Goal: Task Accomplishment & Management: Use online tool/utility

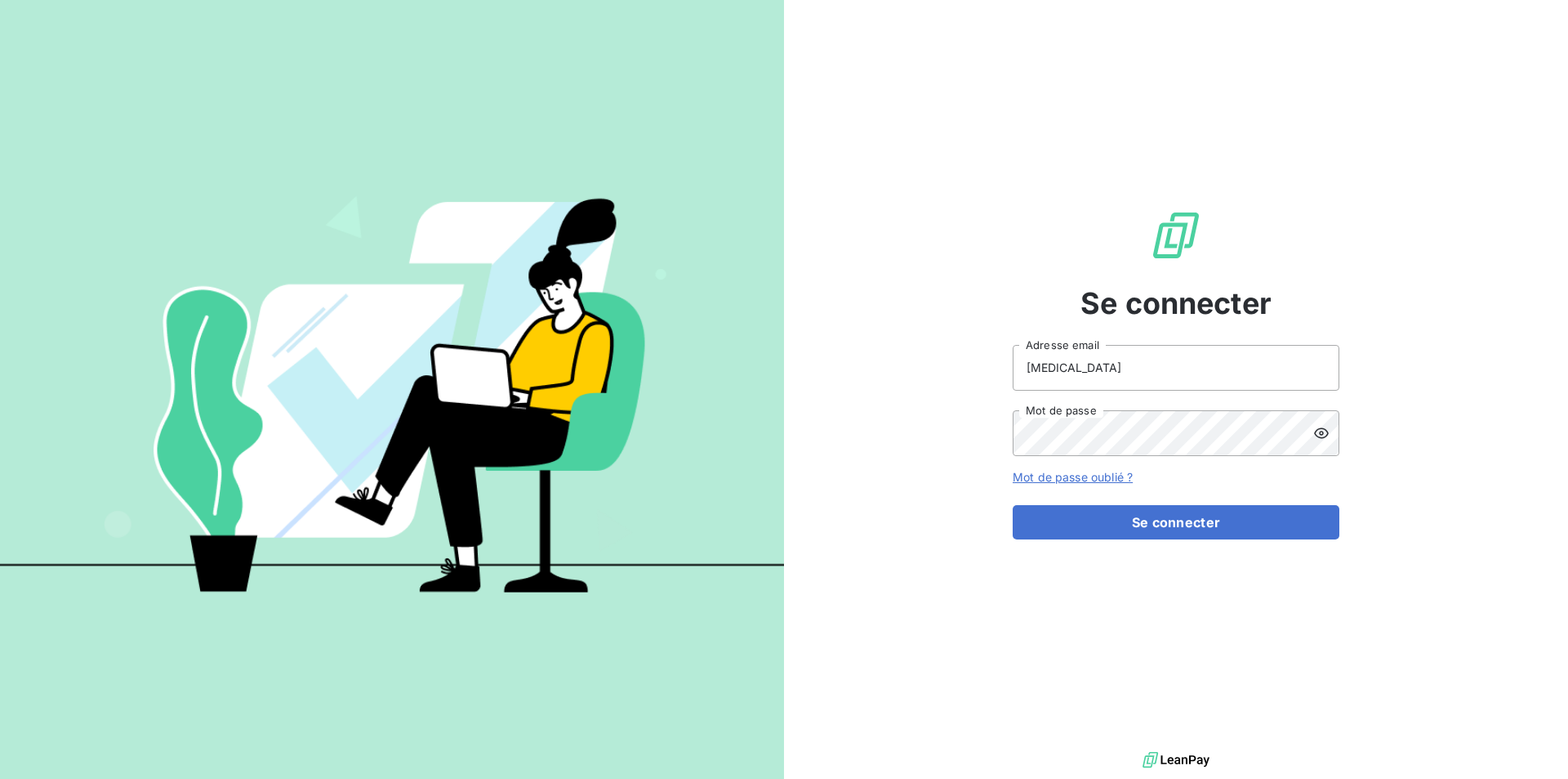
click at [1327, 428] on icon at bounding box center [1321, 433] width 16 height 16
click at [1316, 435] on icon at bounding box center [1321, 433] width 14 height 11
click at [1274, 515] on button "Se connecter" at bounding box center [1176, 522] width 327 height 34
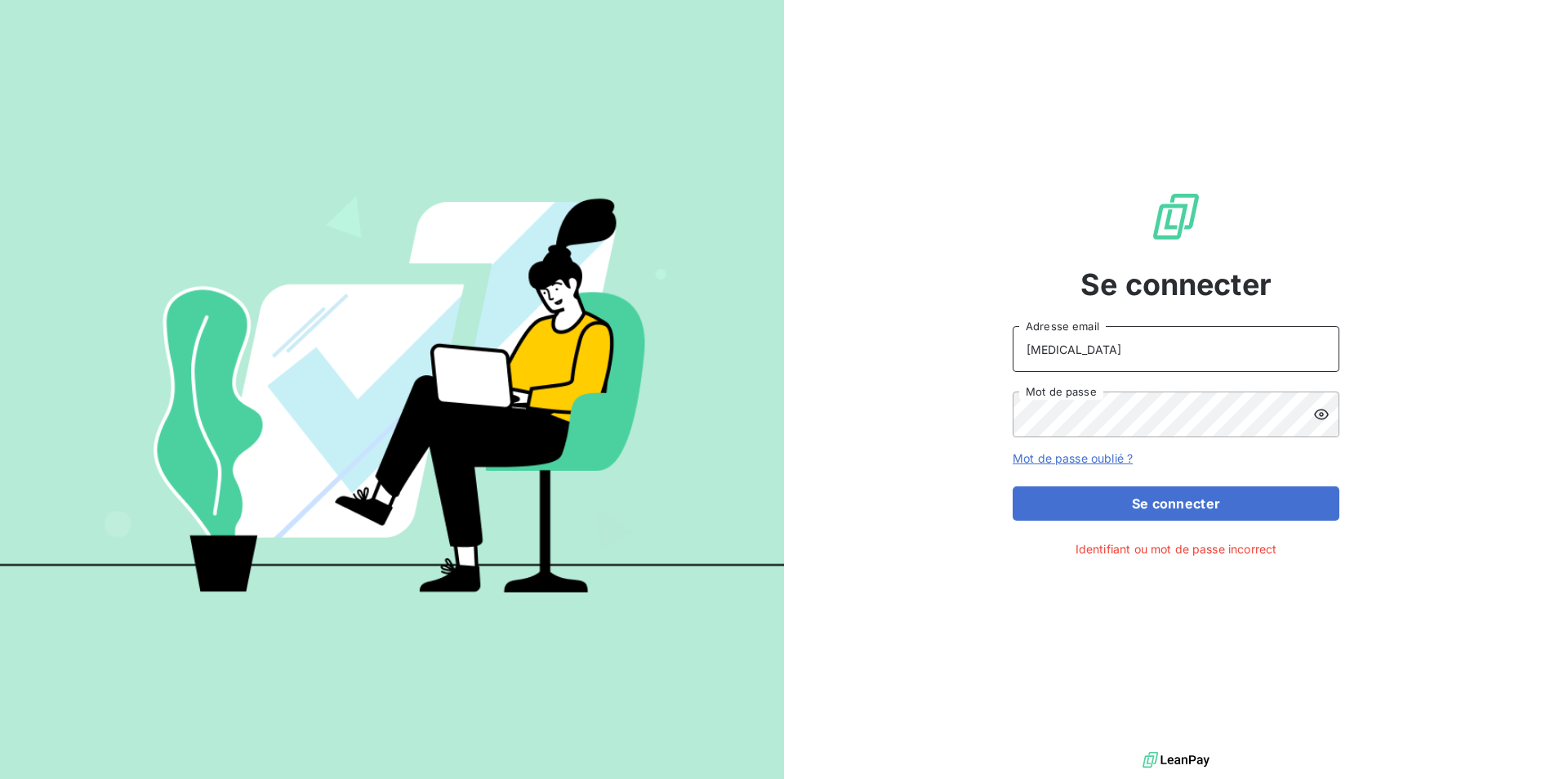
drag, startPoint x: 1056, startPoint y: 346, endPoint x: 1022, endPoint y: 344, distance: 34.1
click at [1022, 344] on input "Glia" at bounding box center [1176, 349] width 327 height 46
click at [1013, 486] on button "Se connecter" at bounding box center [1176, 503] width 327 height 34
click at [1111, 352] on input "jenna.glia@leuz.com" at bounding box center [1176, 349] width 327 height 46
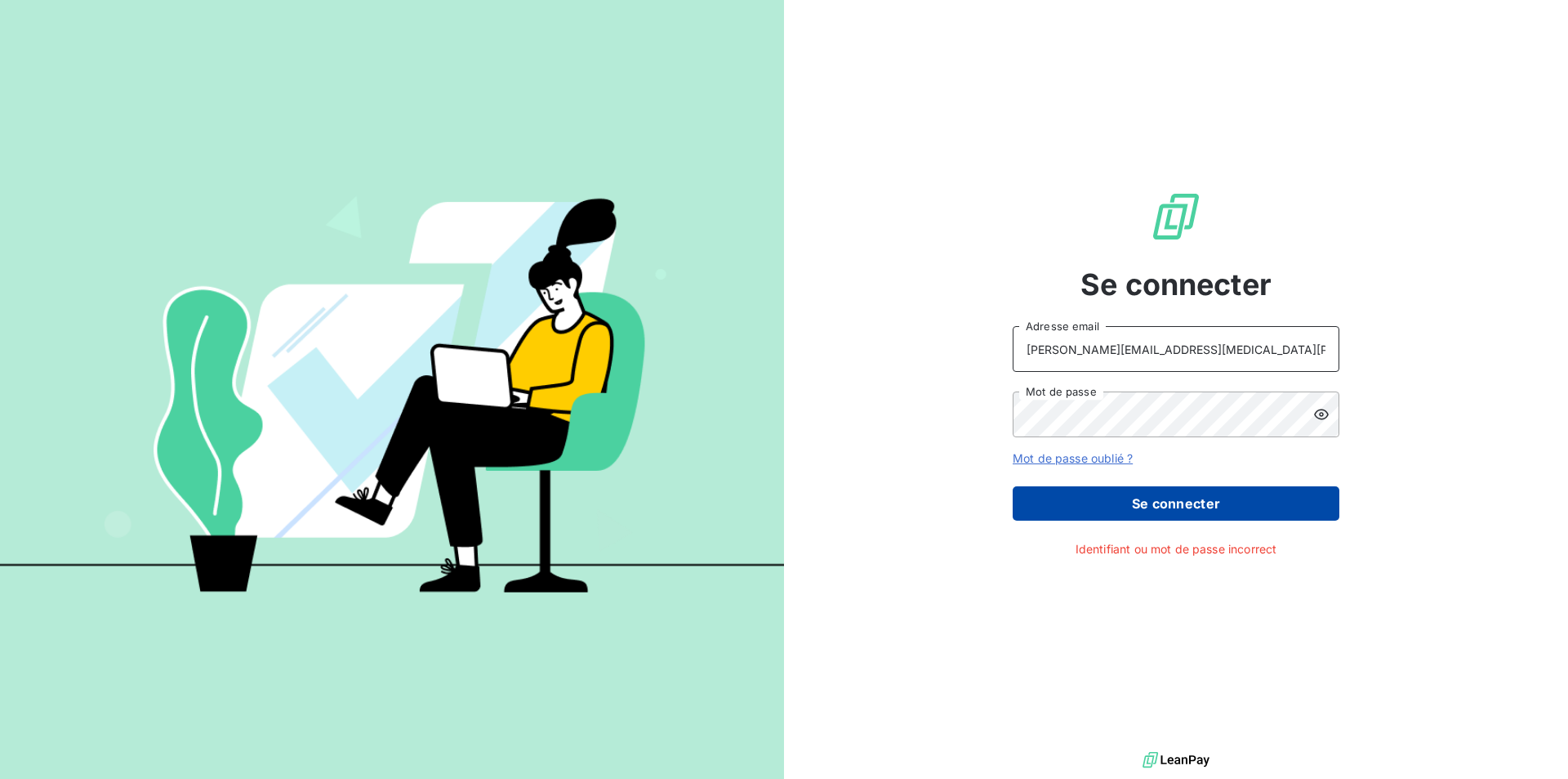
type input "jenna.glia@leuze.com"
click at [1227, 510] on button "Se connecter" at bounding box center [1176, 503] width 327 height 34
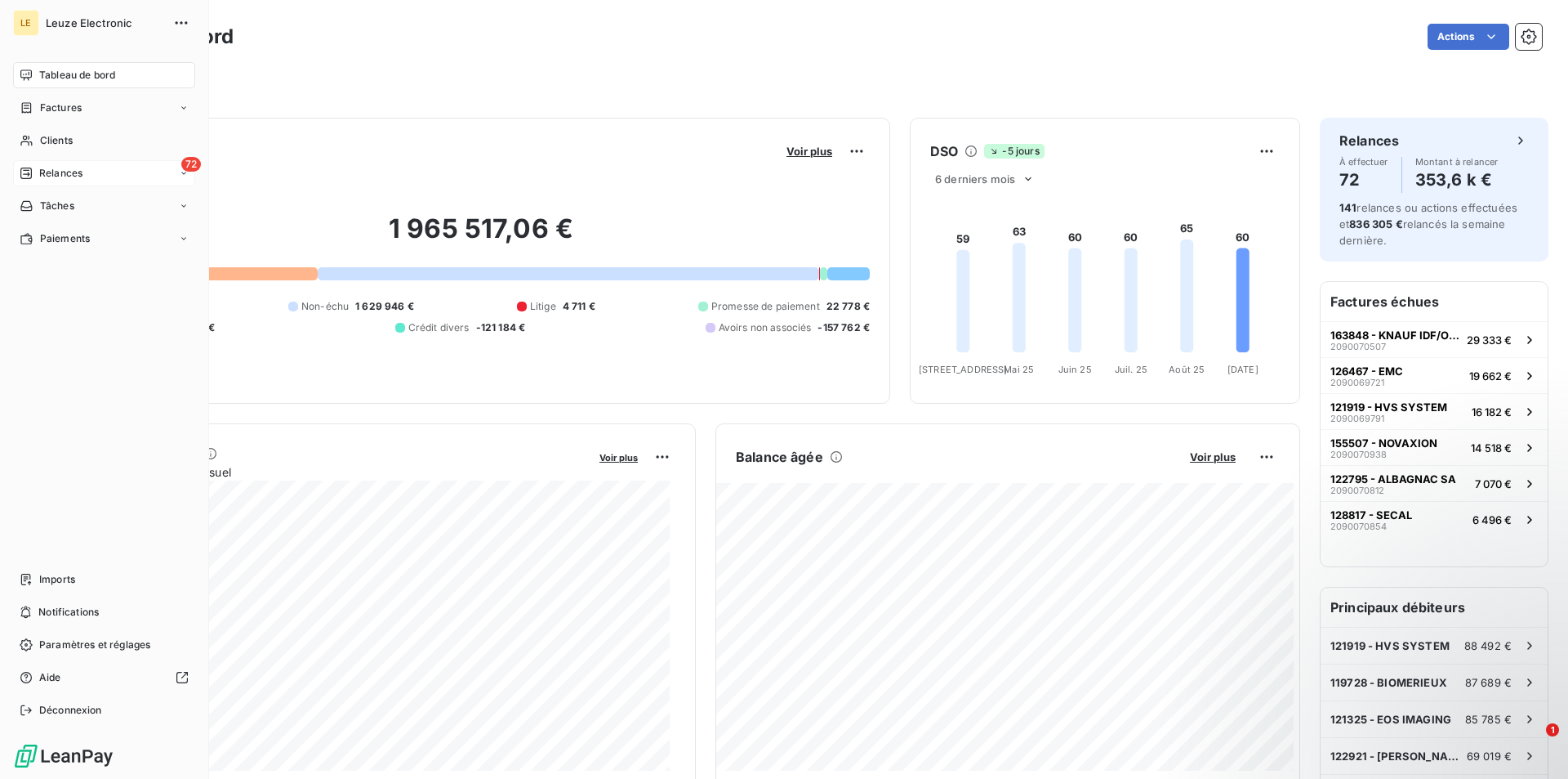
click at [104, 170] on div "72 Relances" at bounding box center [105, 172] width 183 height 26
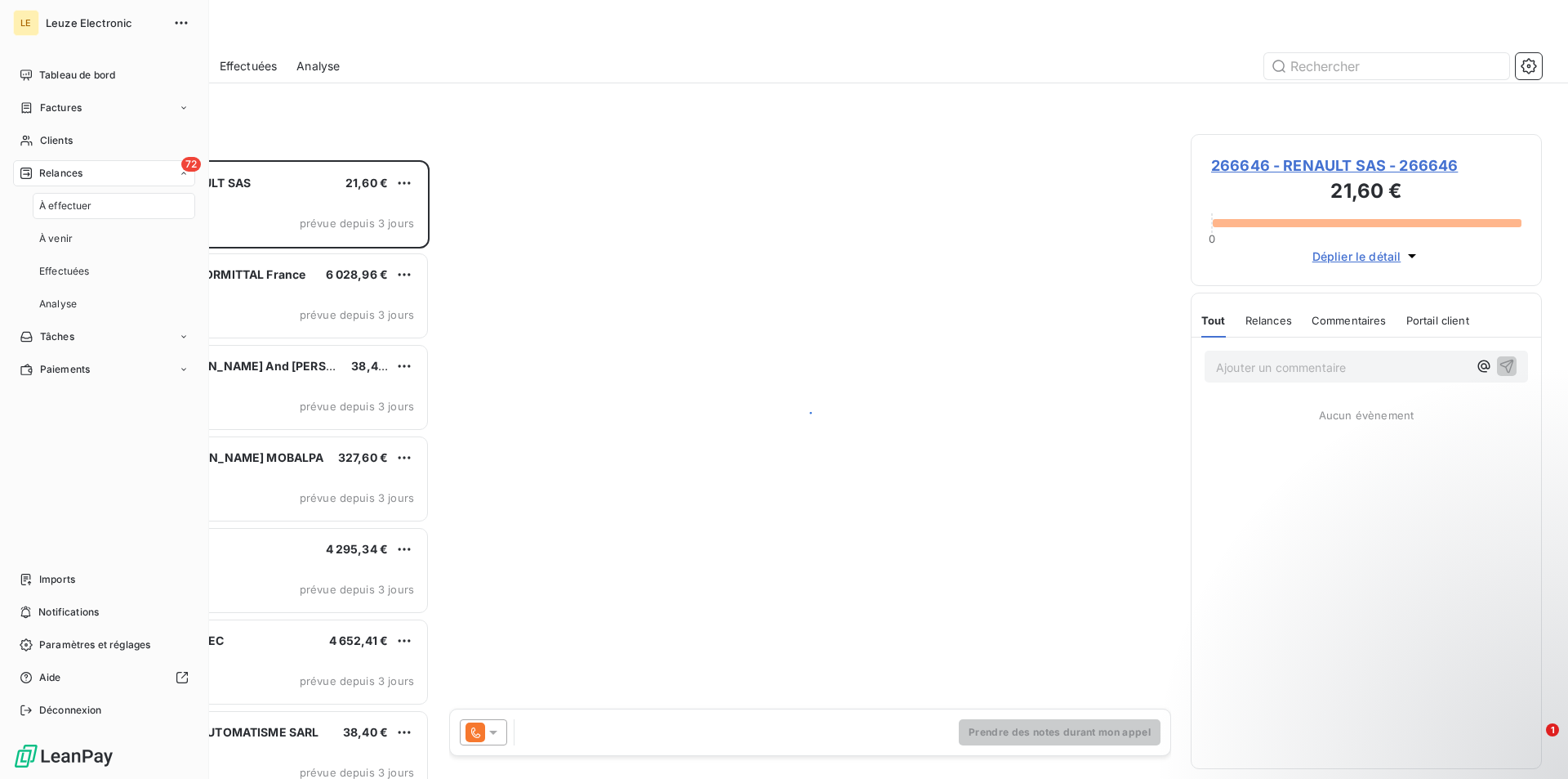
scroll to position [606, 339]
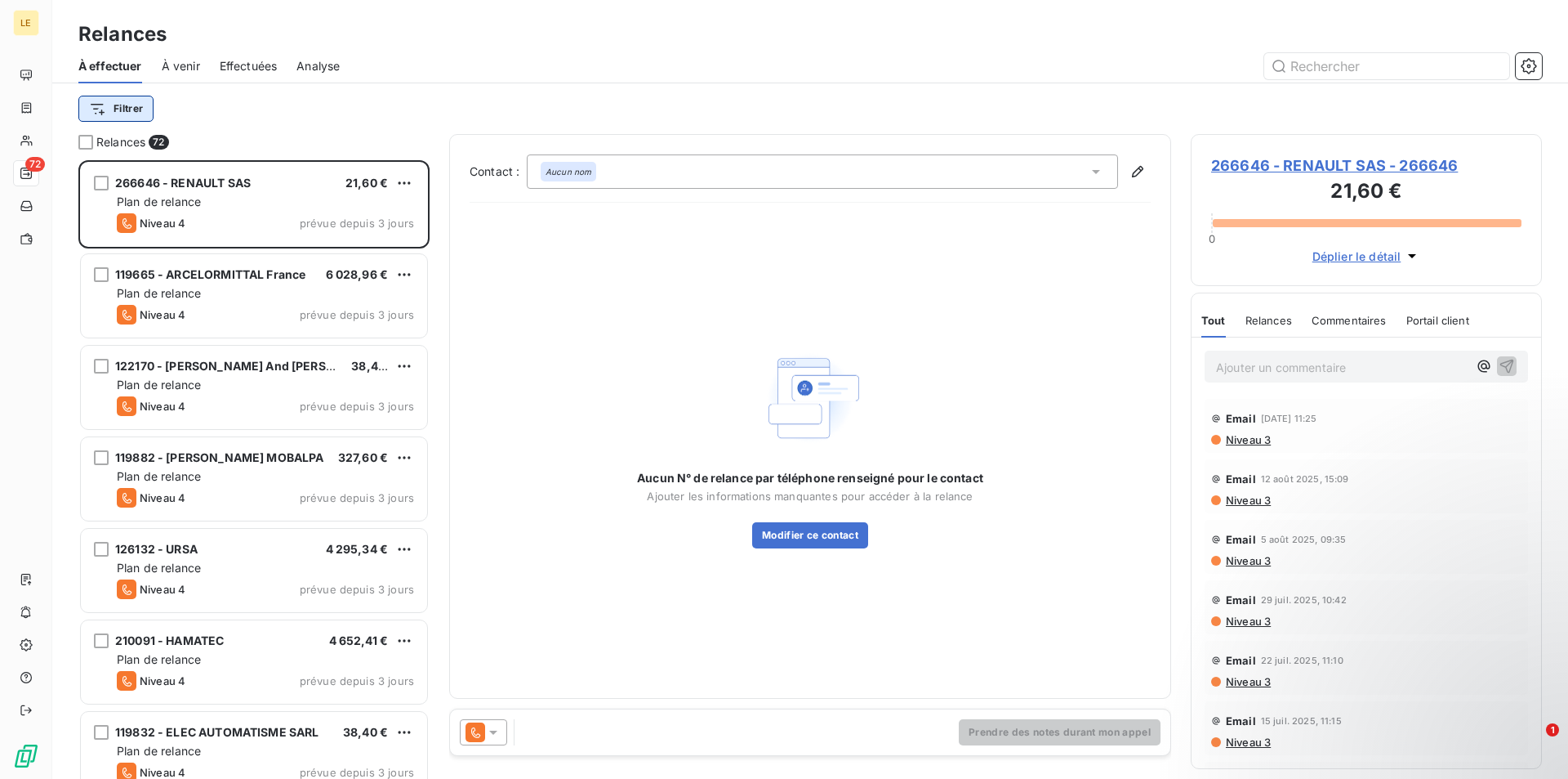
click at [125, 107] on html "LE 72 Relances À effectuer À venir Effectuées Analyse Filtrer Relances 72 26664…" at bounding box center [784, 389] width 1568 height 779
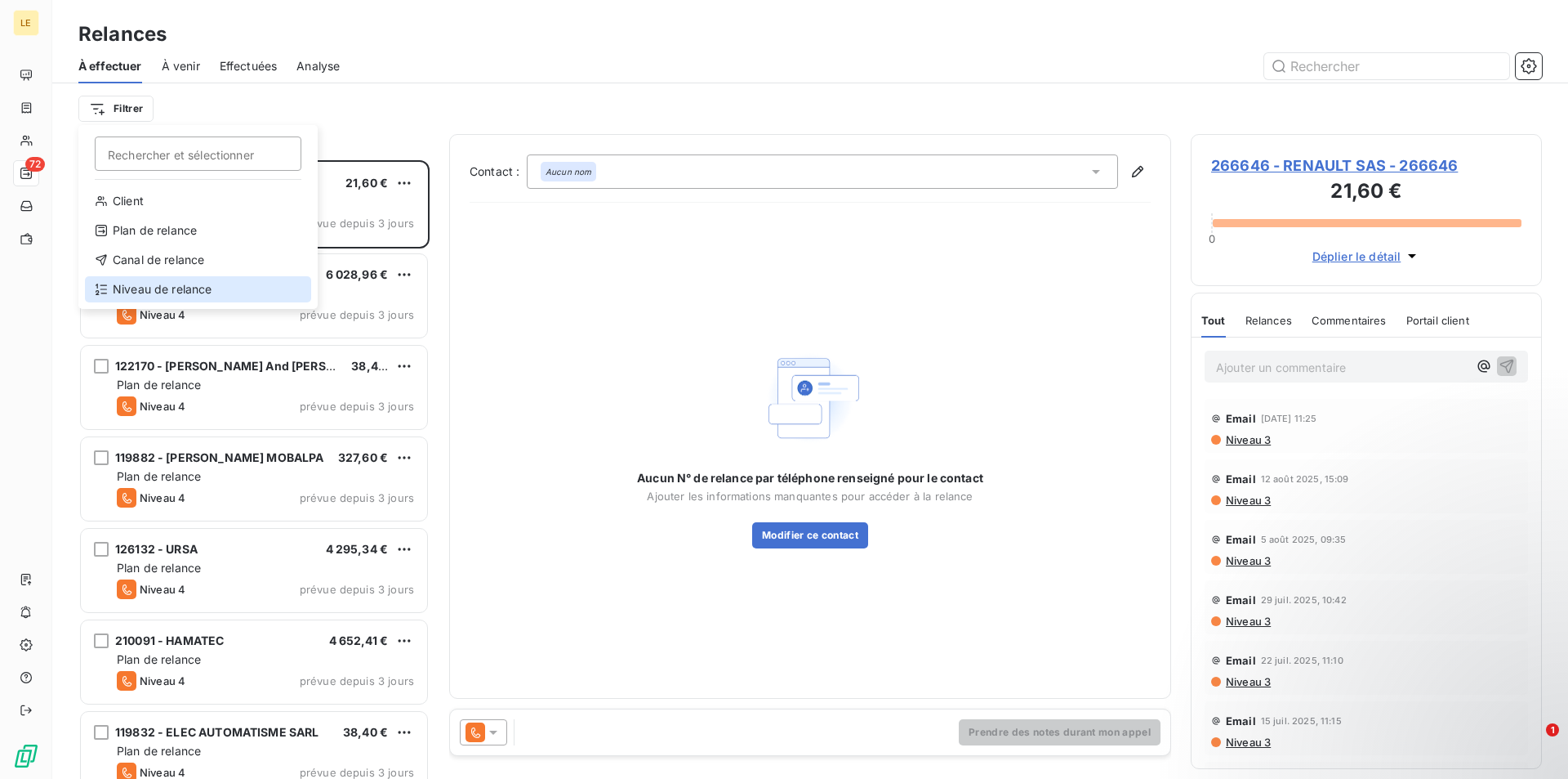
click at [181, 286] on div "Niveau de relance" at bounding box center [198, 288] width 226 height 26
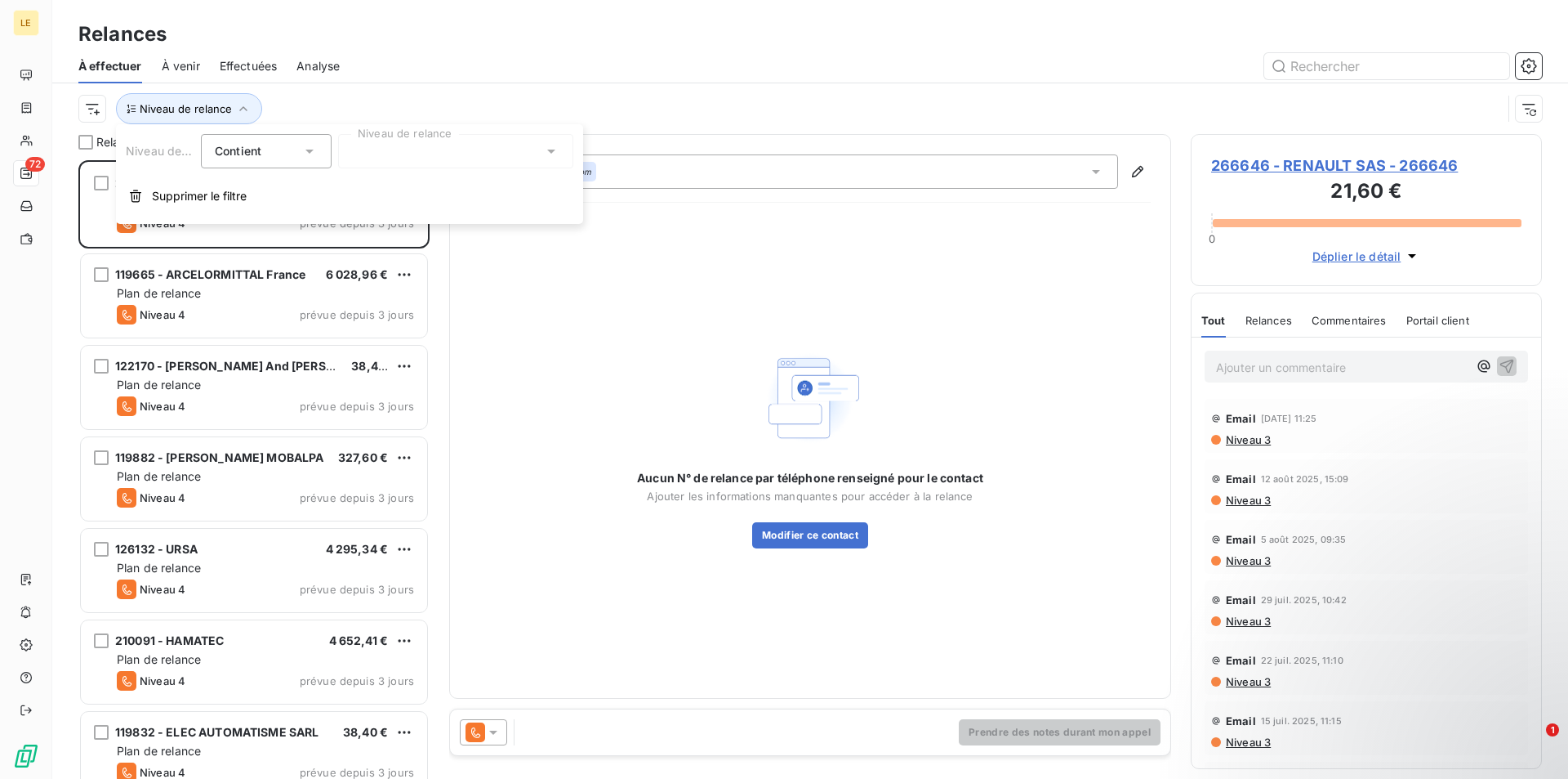
click at [300, 159] on div "Contient is" at bounding box center [258, 151] width 87 height 23
click at [423, 134] on div at bounding box center [455, 151] width 235 height 34
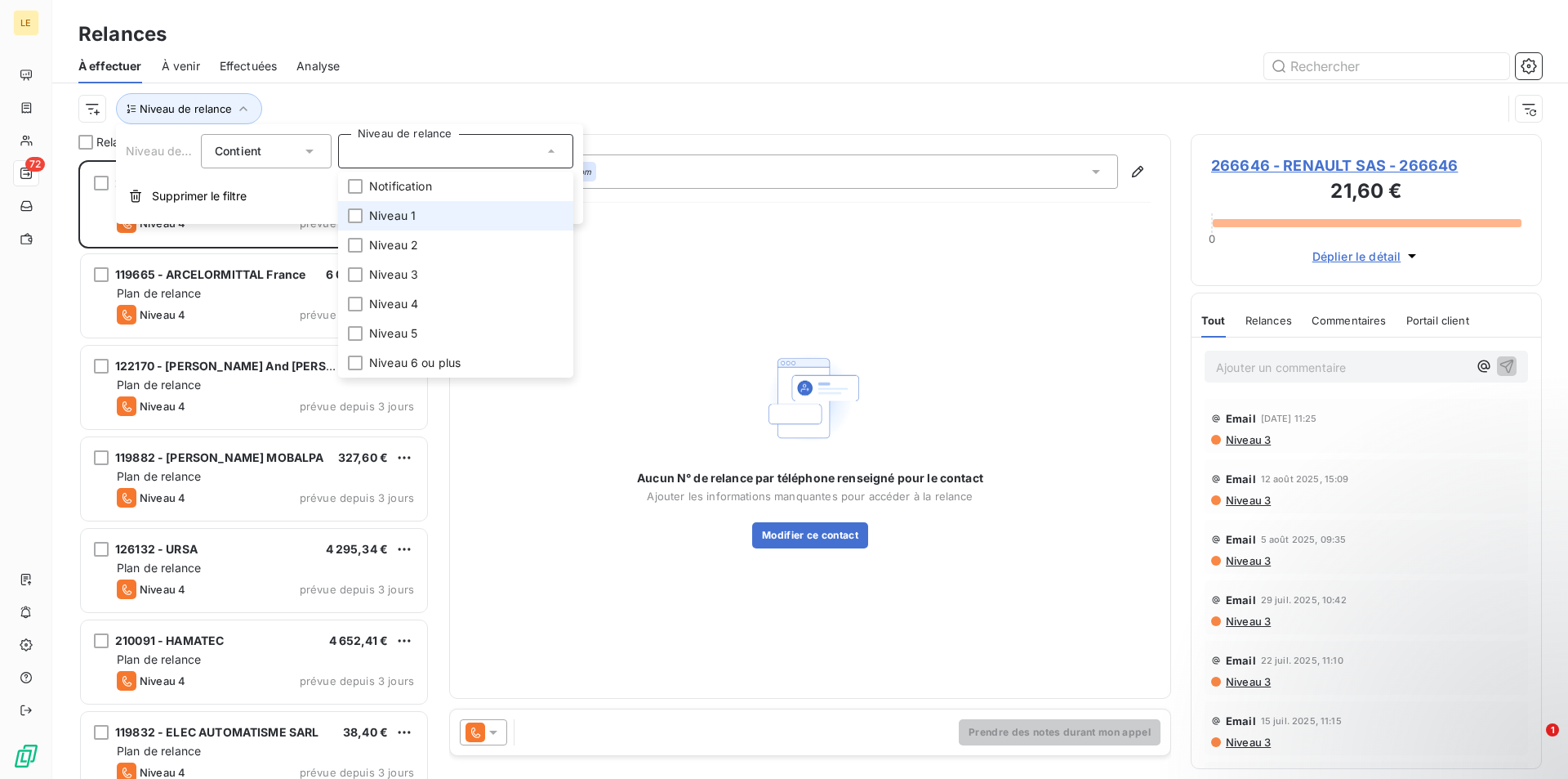
click at [397, 214] on span "Niveau 1" at bounding box center [392, 215] width 47 height 16
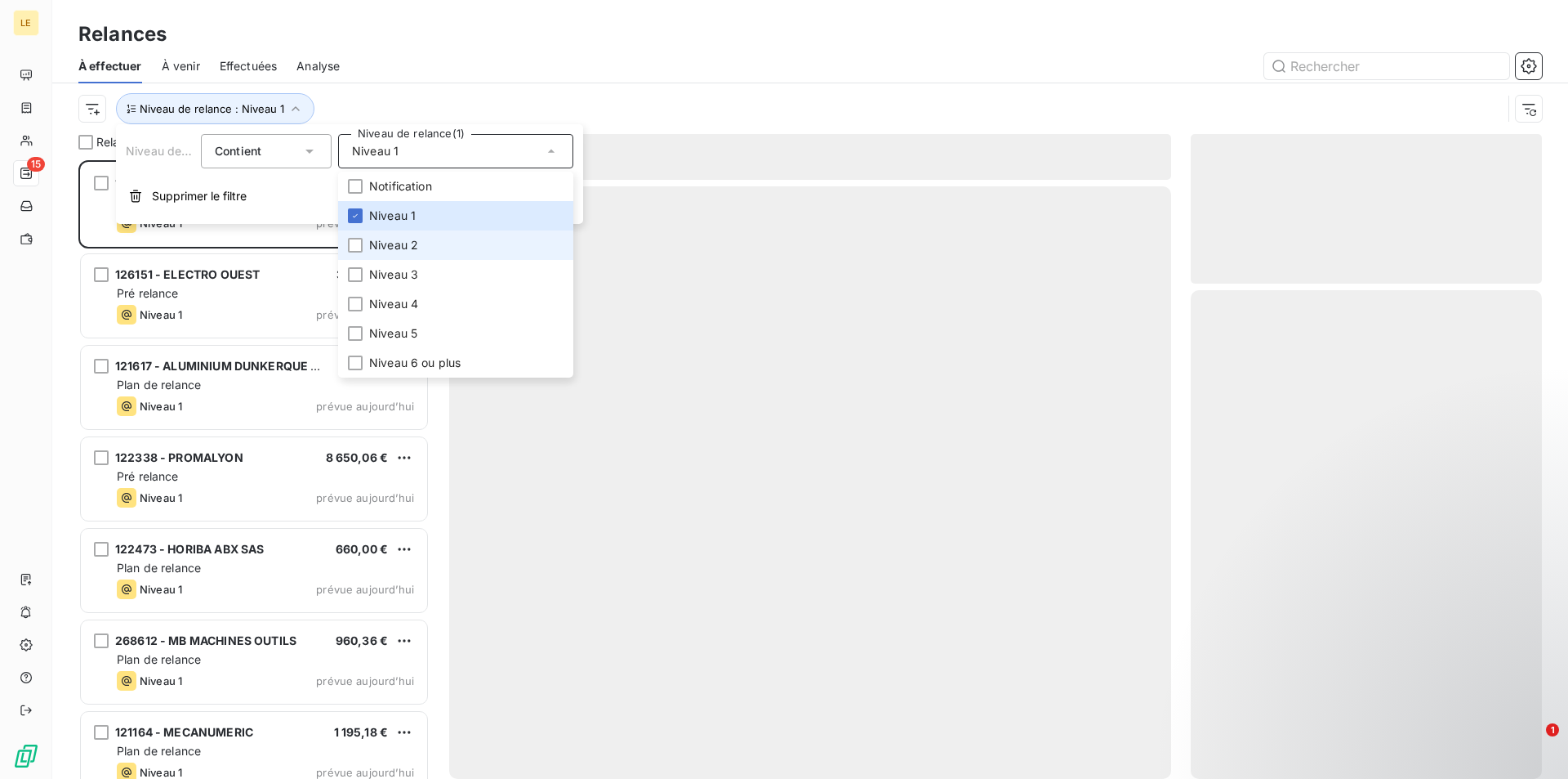
click at [398, 242] on span "Niveau 2" at bounding box center [394, 244] width 49 height 16
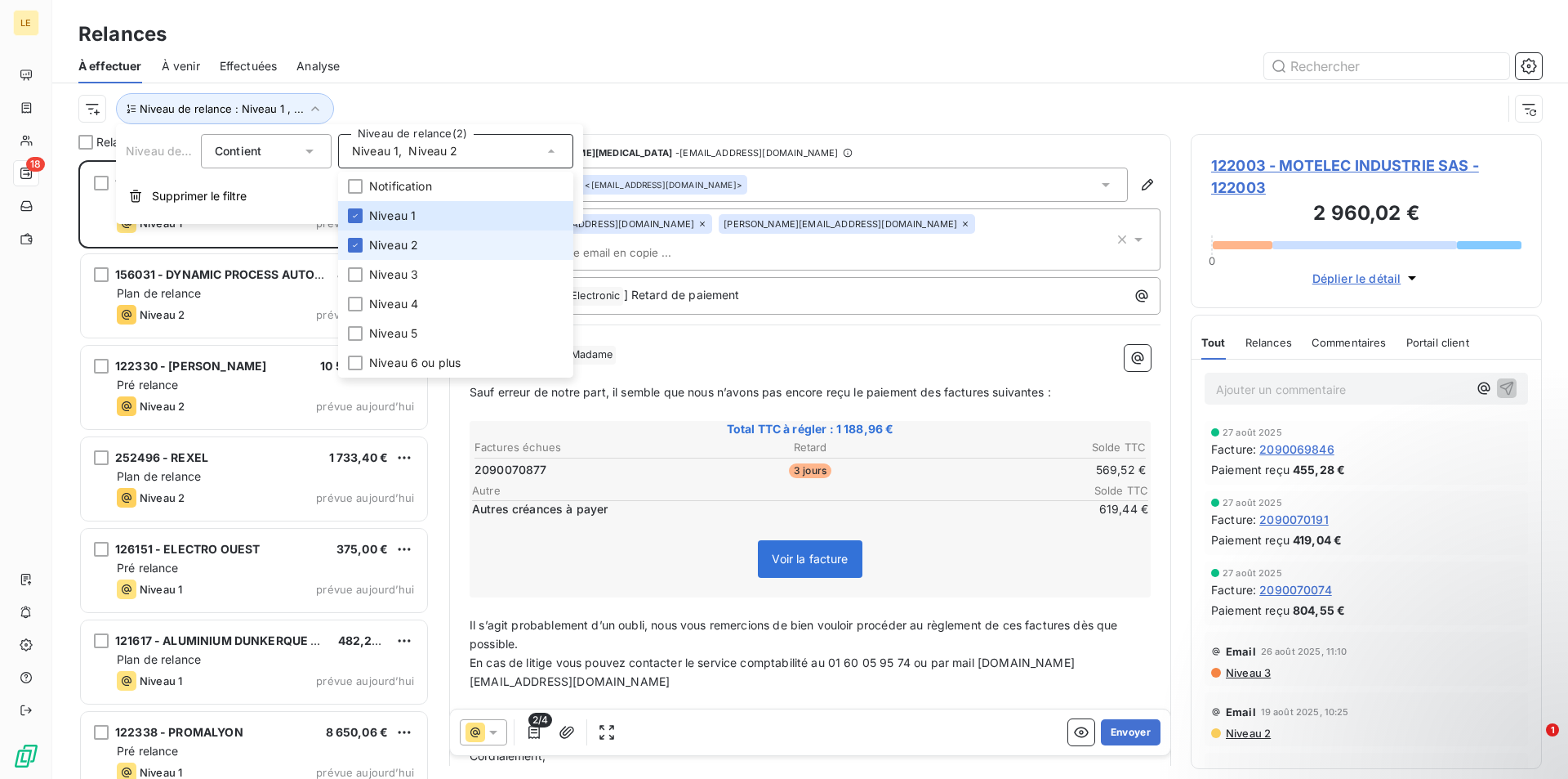
scroll to position [606, 339]
click at [583, 112] on div "Niveau de relance : Niveau 1 , ..." at bounding box center [789, 108] width 1423 height 31
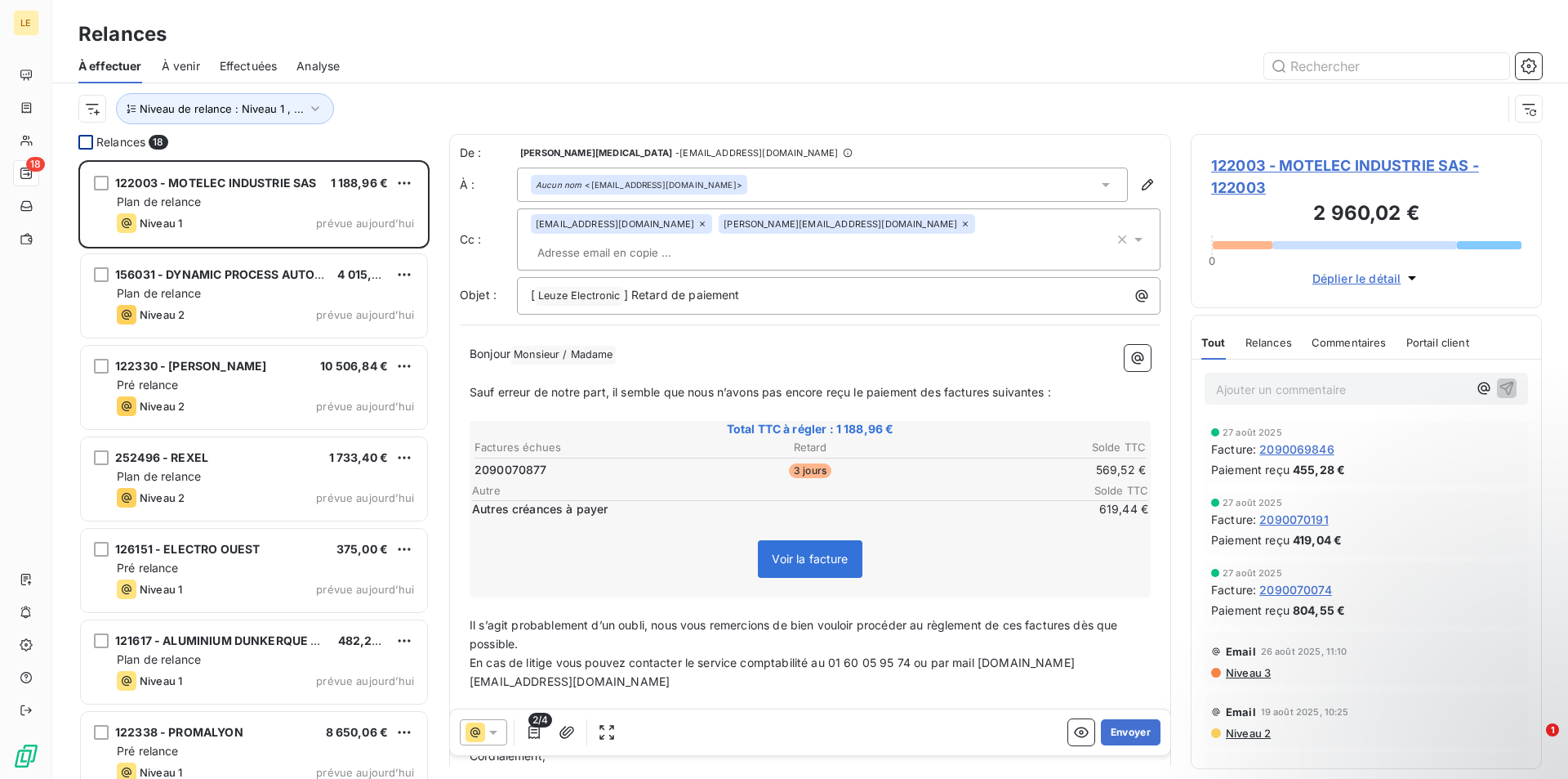
click at [83, 139] on div at bounding box center [85, 142] width 14 height 14
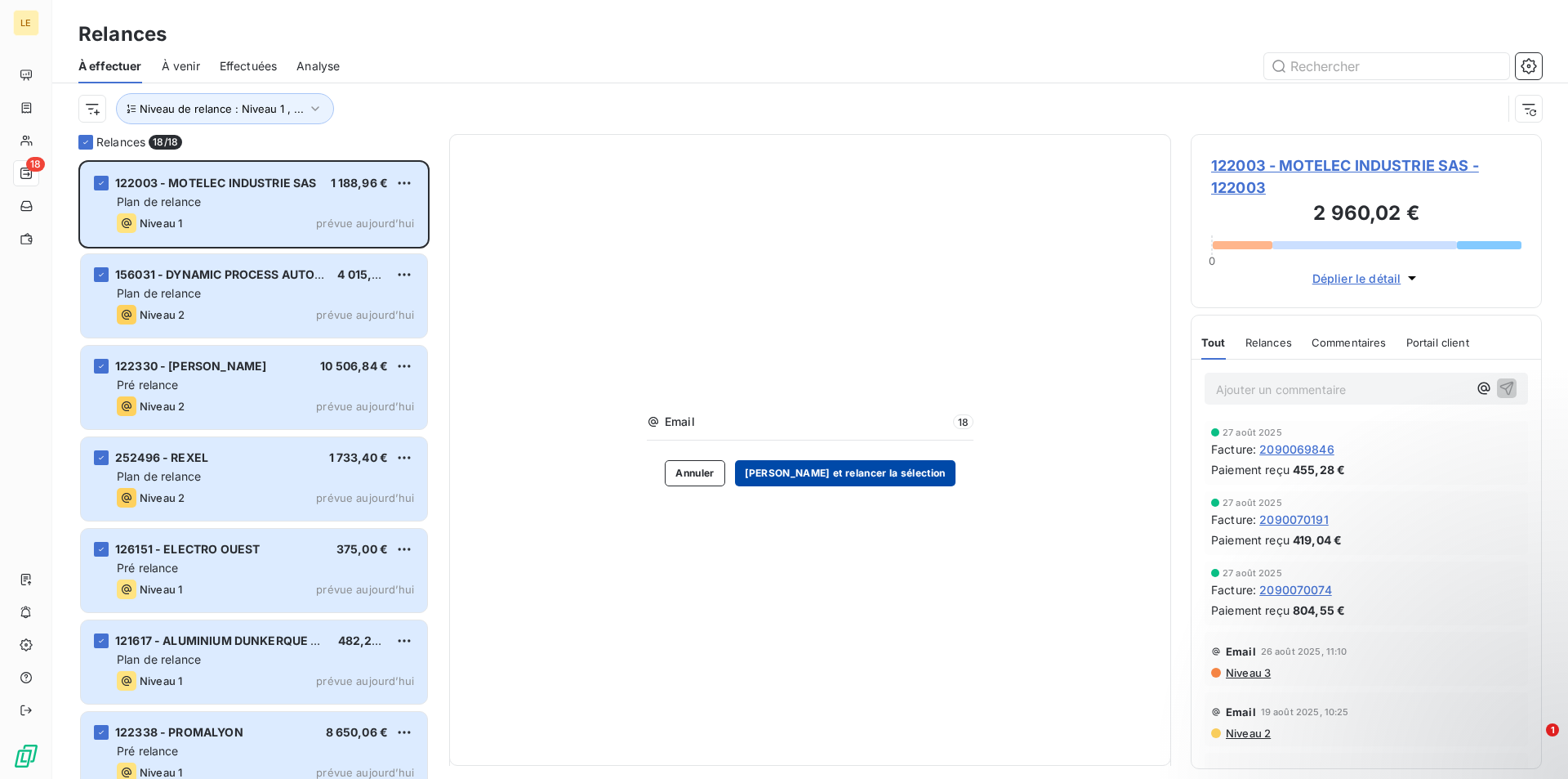
click at [794, 477] on button "Valider et relancer la sélection" at bounding box center [845, 473] width 221 height 26
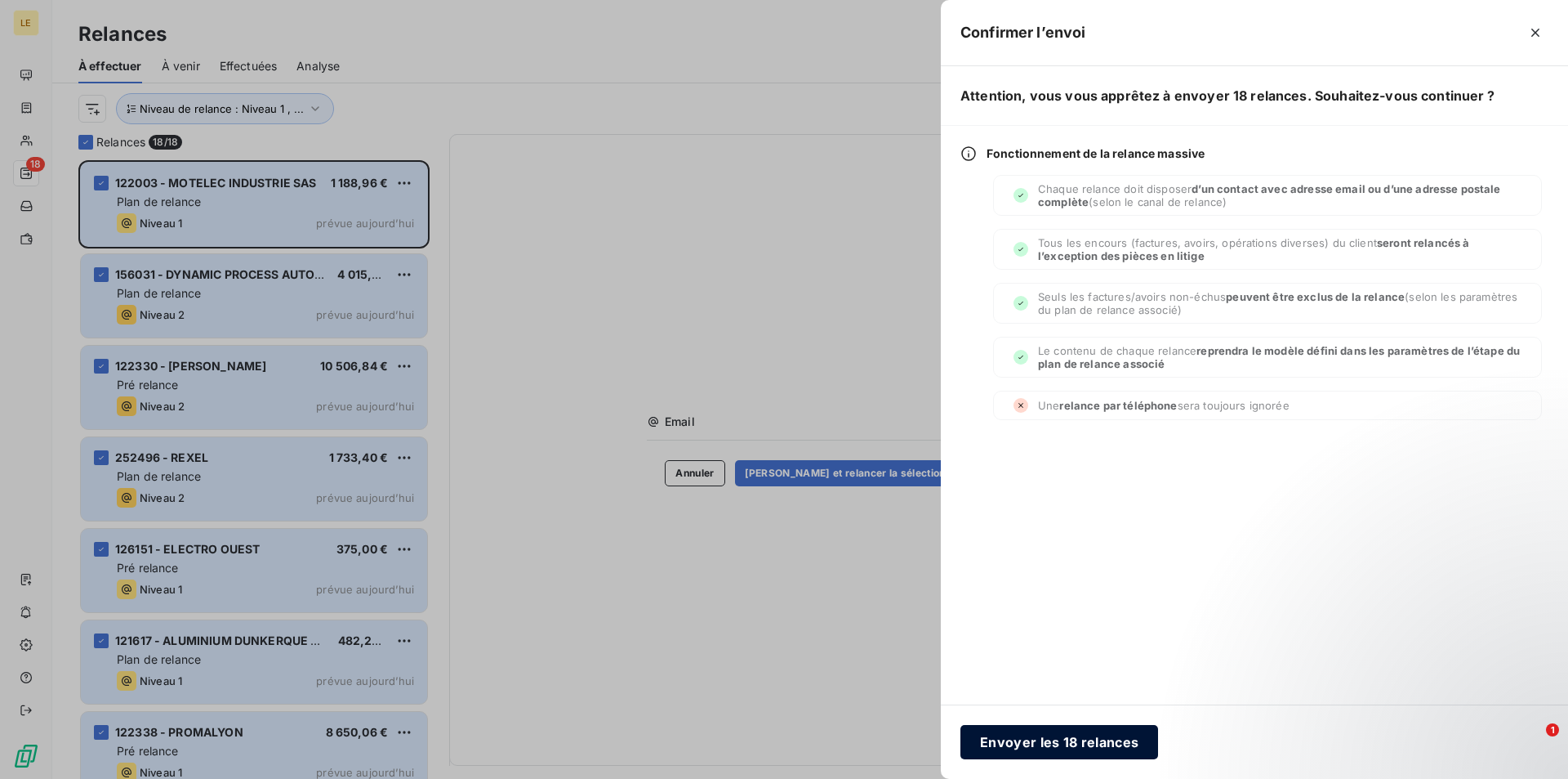
click at [1115, 744] on button "Envoyer les 18 relances" at bounding box center [1059, 742] width 198 height 34
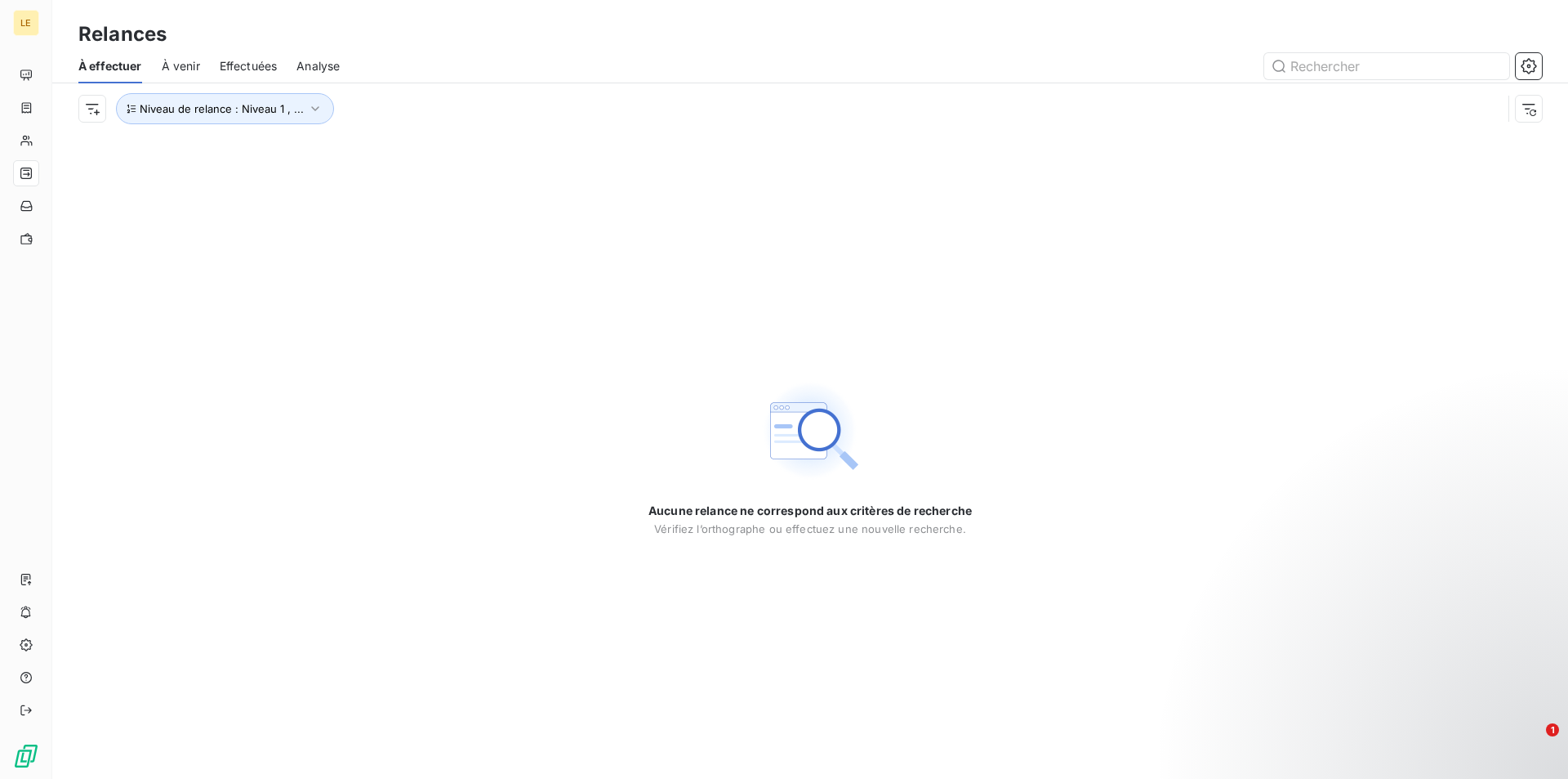
click at [199, 72] on span "À venir" at bounding box center [181, 66] width 38 height 16
